Goal: Information Seeking & Learning: Learn about a topic

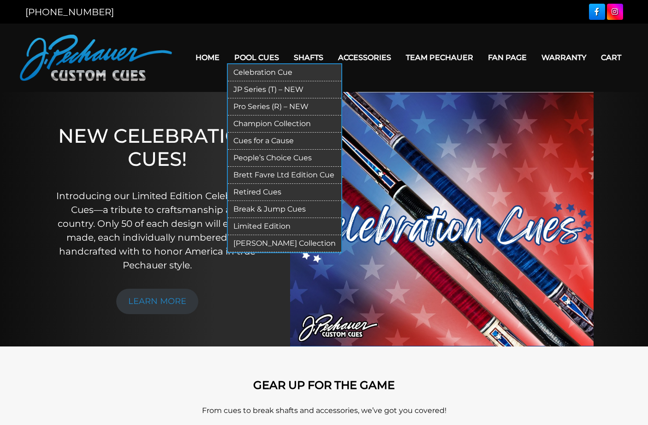
click at [232, 191] on link "Retired Cues" at bounding box center [285, 192] width 114 height 17
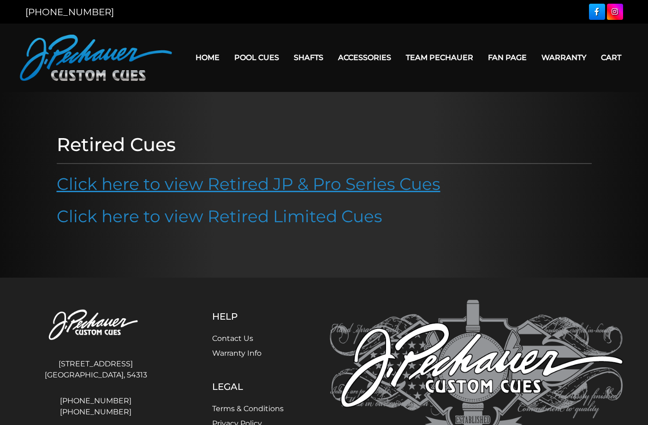
click at [314, 183] on link "Click here to view Retired JP & Pro Series Cues" at bounding box center [249, 184] width 384 height 20
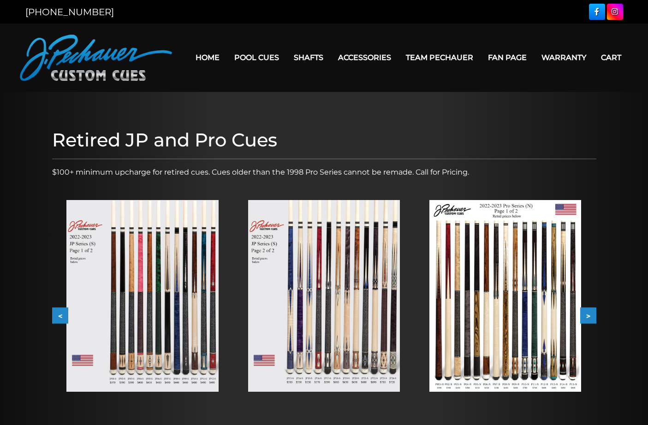
click at [588, 314] on button ">" at bounding box center [589, 315] width 16 height 16
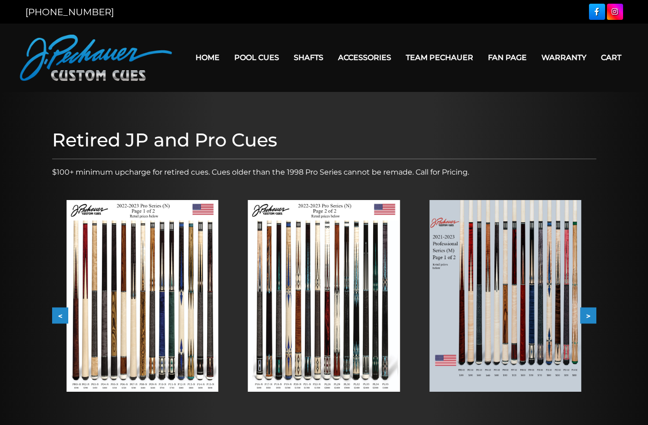
click at [588, 314] on button ">" at bounding box center [589, 315] width 16 height 16
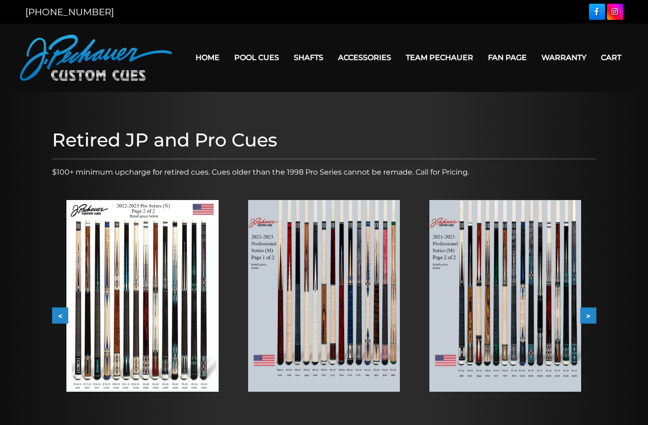
click at [588, 314] on button ">" at bounding box center [589, 315] width 16 height 16
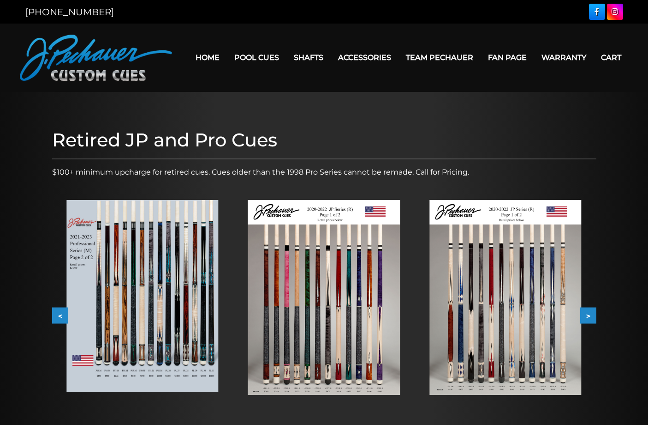
click at [588, 314] on button ">" at bounding box center [589, 315] width 16 height 16
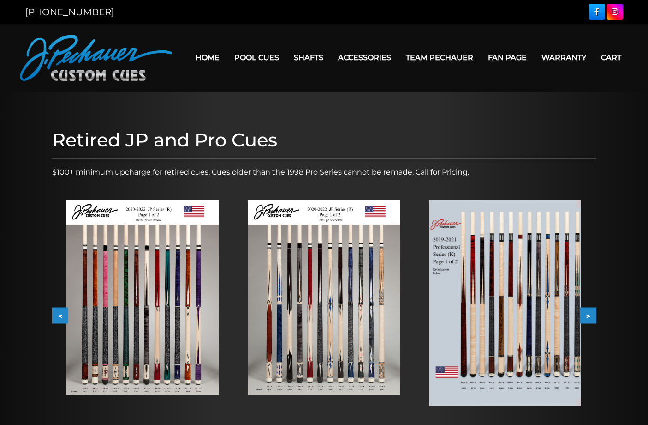
click at [588, 314] on button ">" at bounding box center [589, 315] width 16 height 16
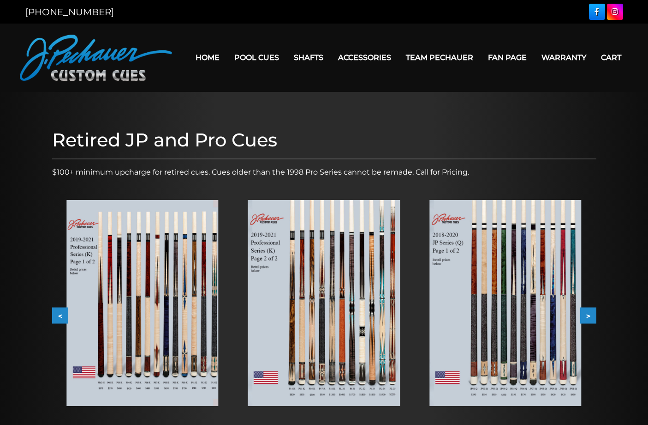
click at [588, 314] on button ">" at bounding box center [589, 315] width 16 height 16
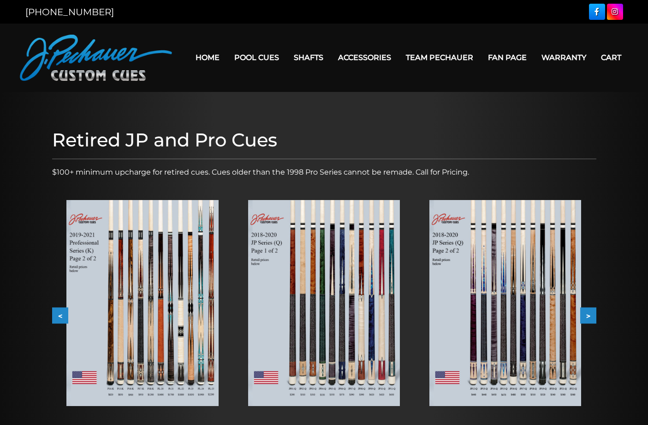
click at [588, 314] on button ">" at bounding box center [589, 315] width 16 height 16
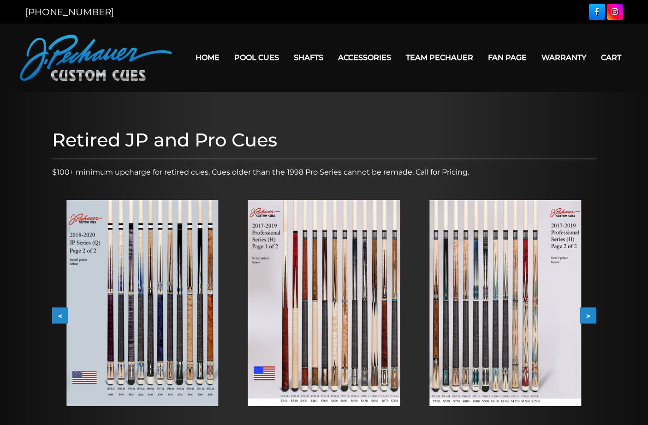
click at [588, 314] on button ">" at bounding box center [589, 315] width 16 height 16
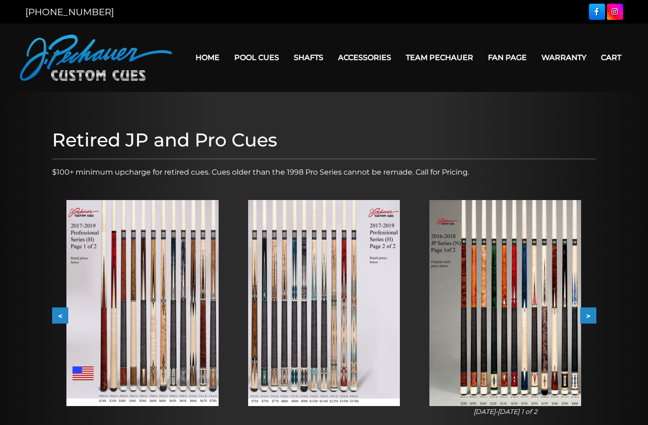
click at [588, 314] on button ">" at bounding box center [589, 315] width 16 height 16
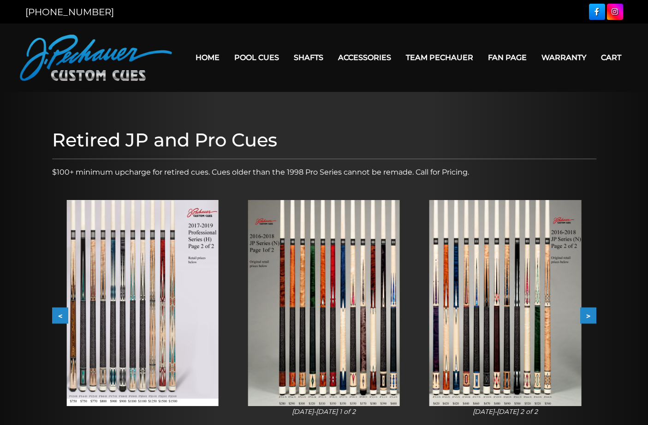
click at [588, 314] on button ">" at bounding box center [589, 315] width 16 height 16
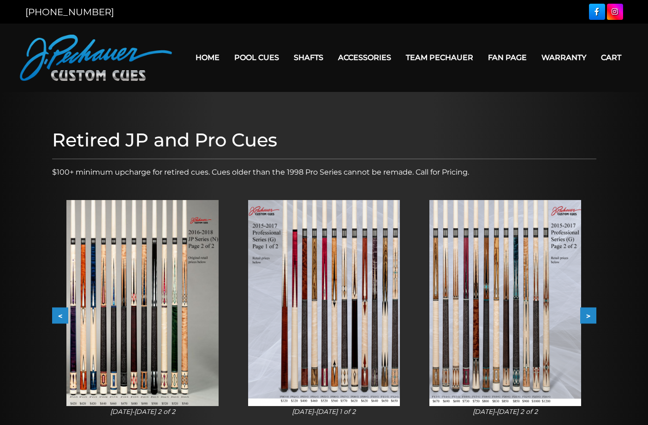
click at [588, 314] on button ">" at bounding box center [589, 315] width 16 height 16
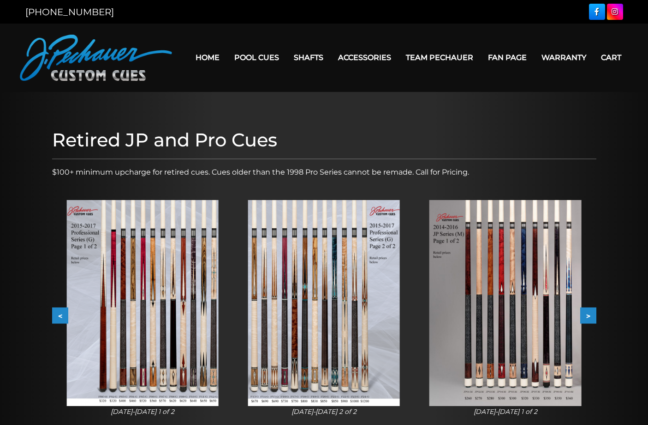
click at [588, 314] on button ">" at bounding box center [589, 315] width 16 height 16
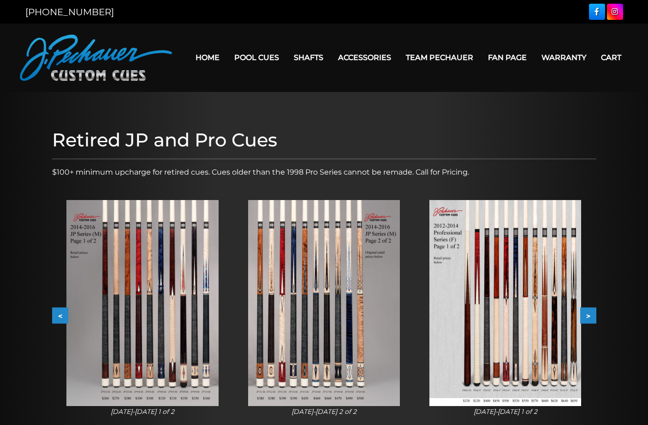
click at [588, 314] on button ">" at bounding box center [589, 315] width 16 height 16
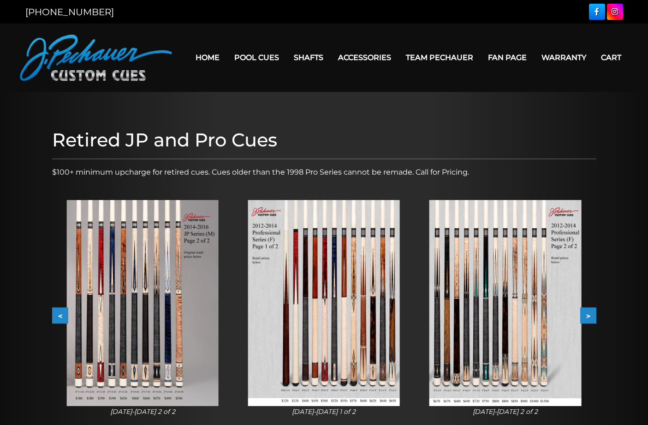
click at [588, 314] on button ">" at bounding box center [589, 315] width 16 height 16
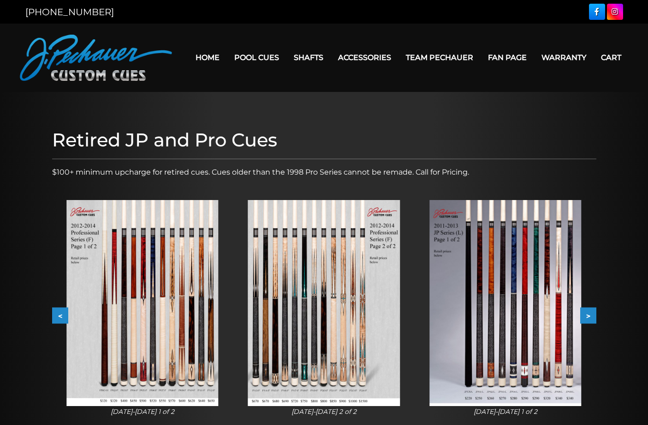
click at [588, 314] on button ">" at bounding box center [589, 315] width 16 height 16
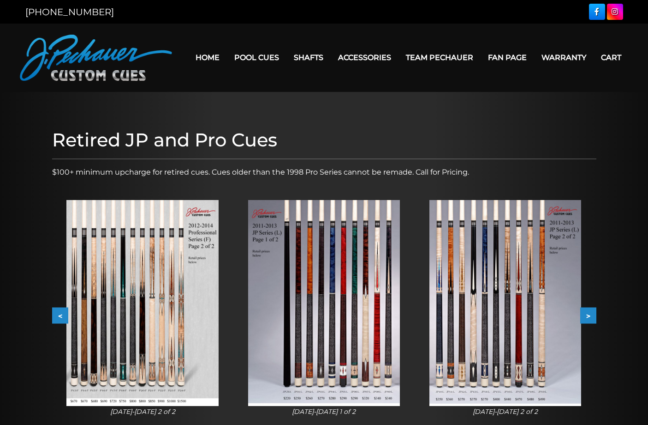
click at [588, 314] on button ">" at bounding box center [589, 315] width 16 height 16
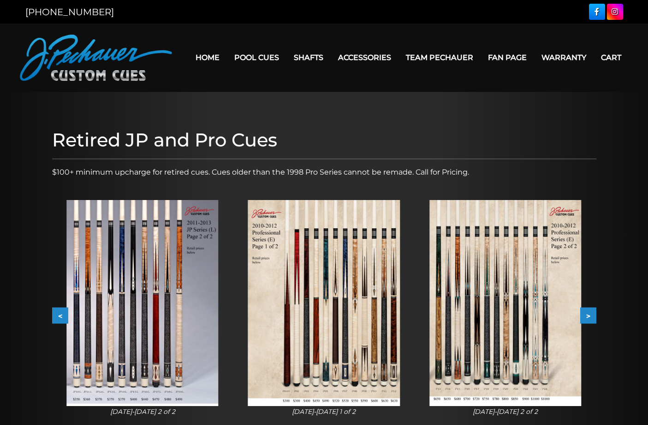
click at [588, 314] on button ">" at bounding box center [589, 315] width 16 height 16
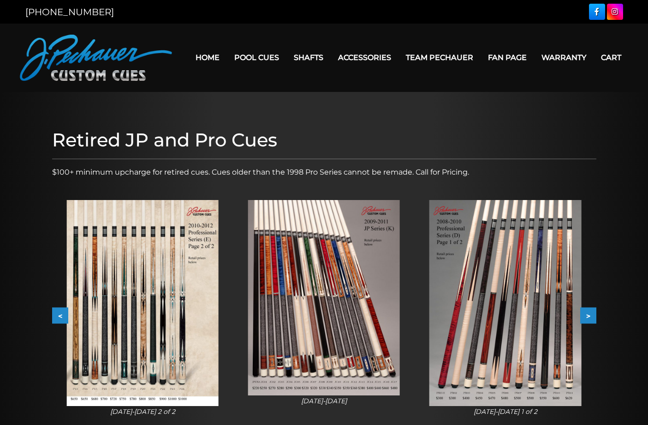
click at [588, 314] on button ">" at bounding box center [589, 315] width 16 height 16
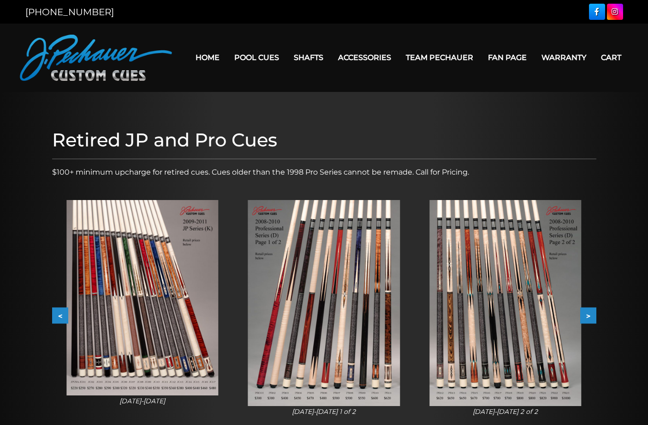
click at [491, 327] on img at bounding box center [506, 303] width 152 height 206
